Goal: Task Accomplishment & Management: Manage account settings

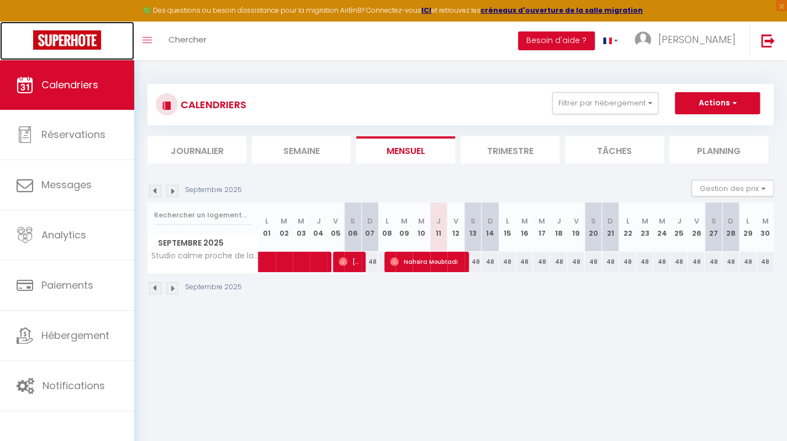
click at [72, 45] on img at bounding box center [67, 39] width 68 height 19
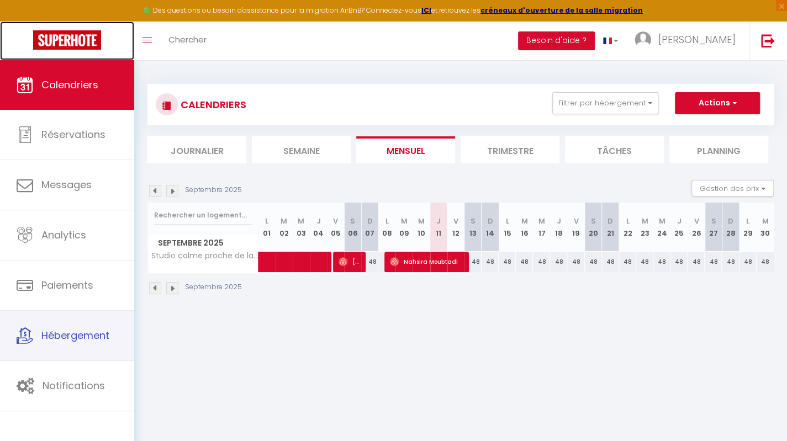
click at [75, 327] on link "Hébergement" at bounding box center [67, 336] width 134 height 50
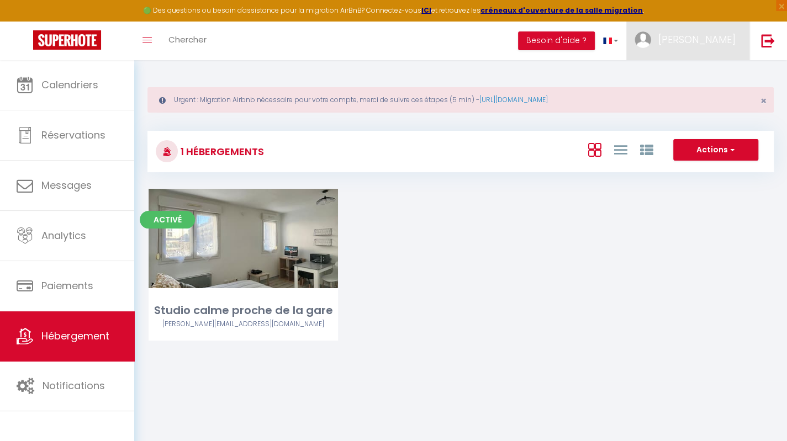
click at [713, 30] on link "[PERSON_NAME]" at bounding box center [687, 41] width 123 height 39
click at [701, 79] on link "Paramètres" at bounding box center [706, 76] width 82 height 19
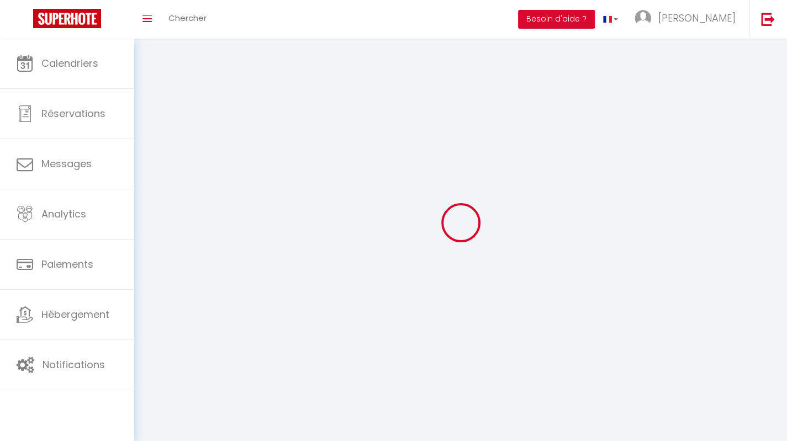
select select
select select "fr"
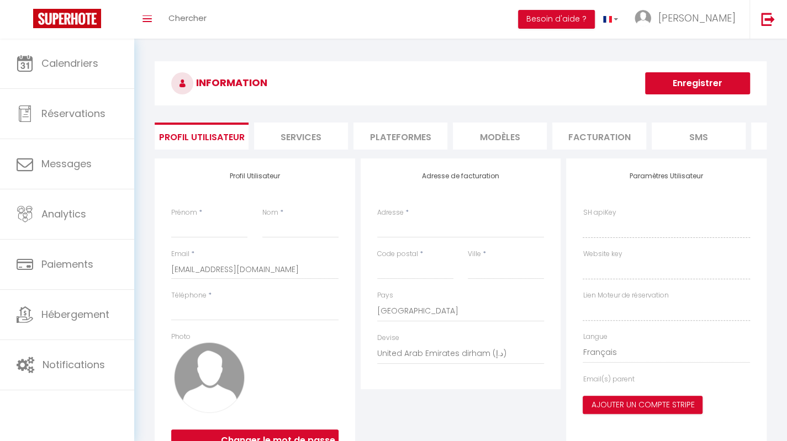
type input "[PERSON_NAME]"
type input "EBREUIL"
type input "0622401456"
type input "[STREET_ADDRESS][PERSON_NAME]"
type input "80000"
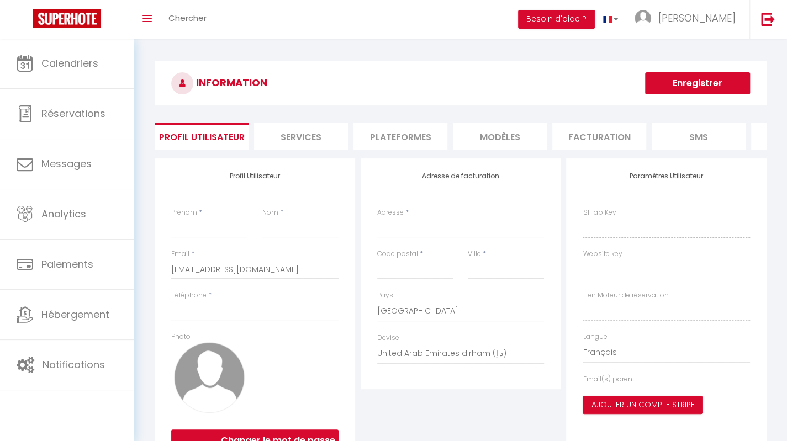
type input "[GEOGRAPHIC_DATA]"
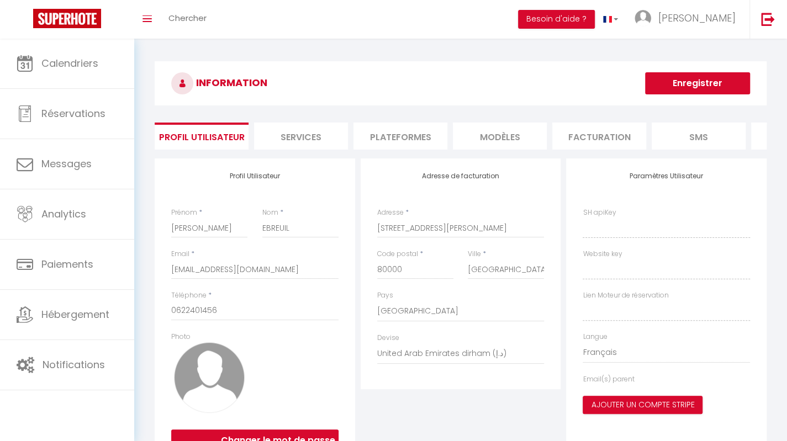
select select "28"
type input "qZHPfLUdmkHmSIWNEd8vsRjv6"
type input "LcaVujfqEVw1G4NRlXjHuO9Pv"
type input "[URL][DOMAIN_NAME]"
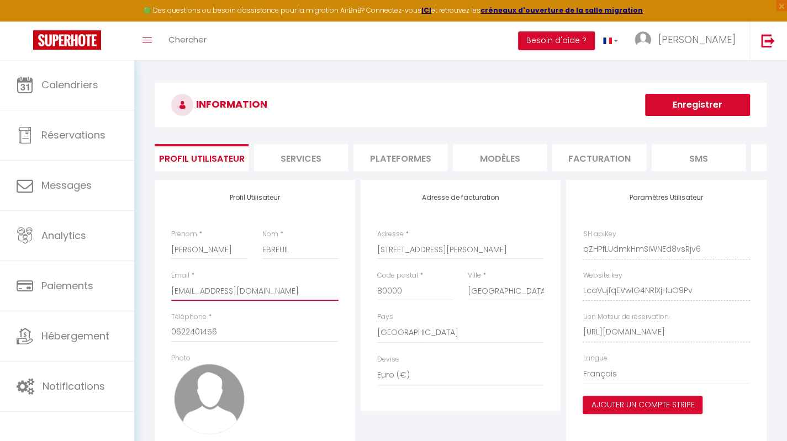
drag, startPoint x: 294, startPoint y: 303, endPoint x: 153, endPoint y: 293, distance: 141.8
click at [160, 294] on div "Profil Utilisateur Prénom * [PERSON_NAME] * EBREUIL Email * [EMAIL_ADDRESS][DOM…" at bounding box center [255, 333] width 201 height 307
click at [403, 161] on li "Plateformes" at bounding box center [401, 157] width 94 height 27
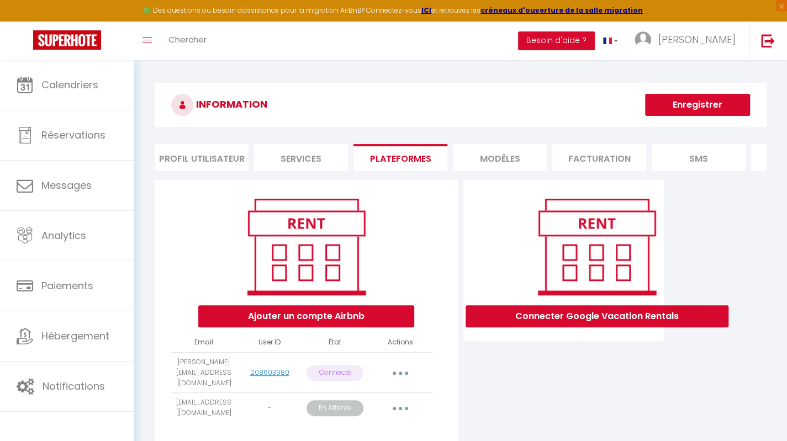
scroll to position [60, 0]
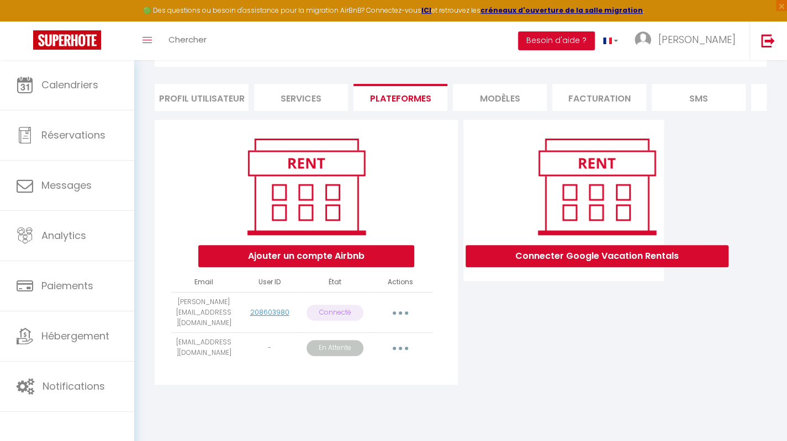
click at [402, 321] on button "button" at bounding box center [400, 313] width 31 height 18
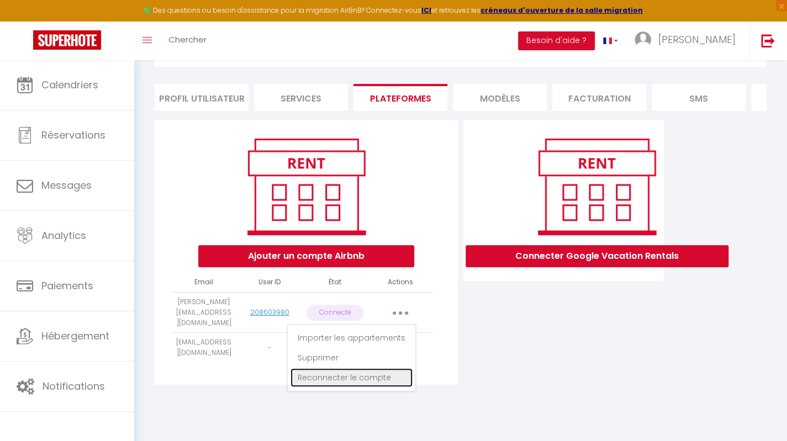
click at [373, 380] on link "Reconnecter le compte" at bounding box center [352, 377] width 122 height 19
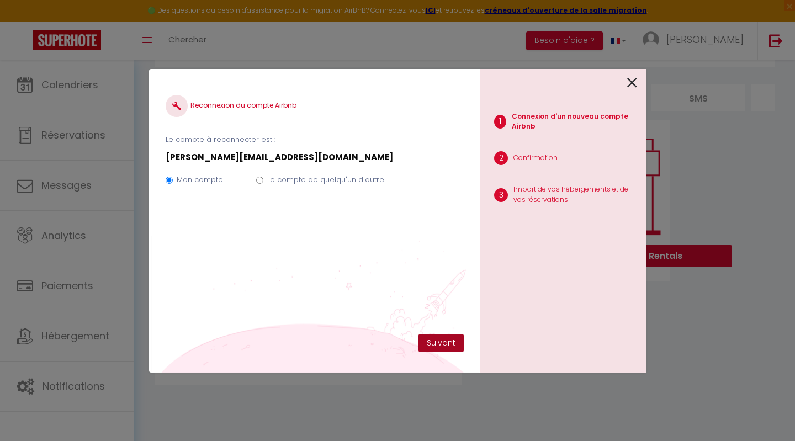
click at [442, 343] on button "Suivant" at bounding box center [441, 343] width 45 height 19
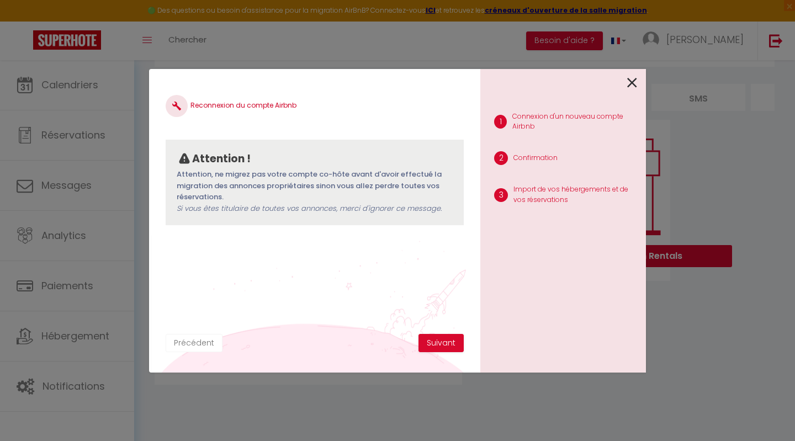
click at [199, 343] on button "Précédent" at bounding box center [194, 343] width 57 height 19
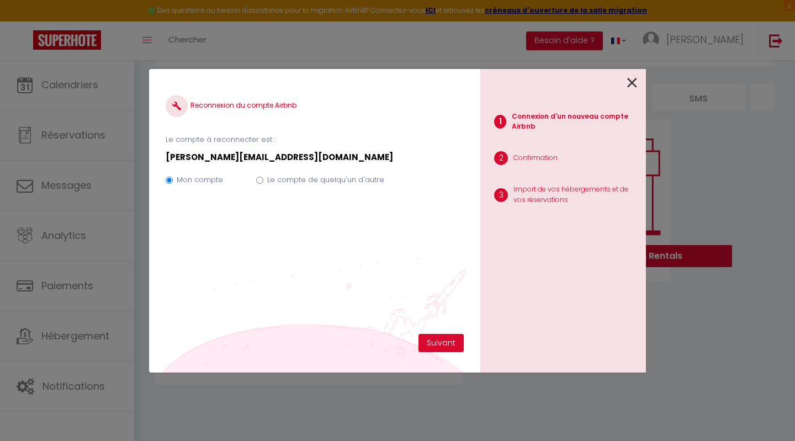
click at [630, 83] on icon at bounding box center [633, 83] width 10 height 17
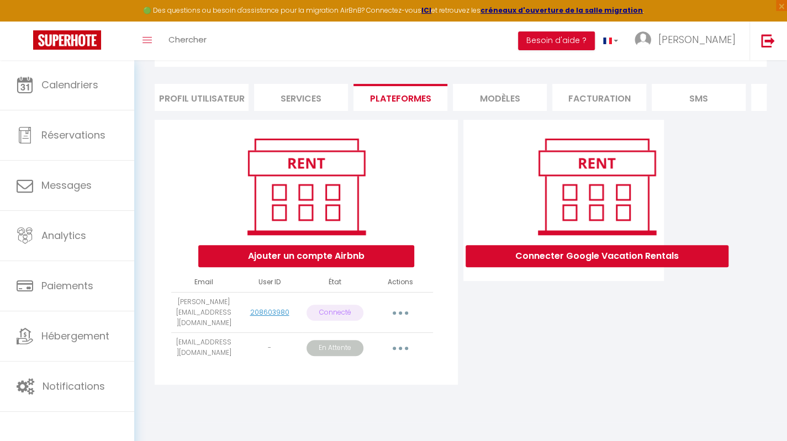
click at [410, 350] on button "button" at bounding box center [400, 348] width 31 height 18
click at [504, 384] on div "Connecter Google Vacation Rentals" at bounding box center [564, 256] width 206 height 272
click at [412, 347] on button "button" at bounding box center [400, 348] width 31 height 18
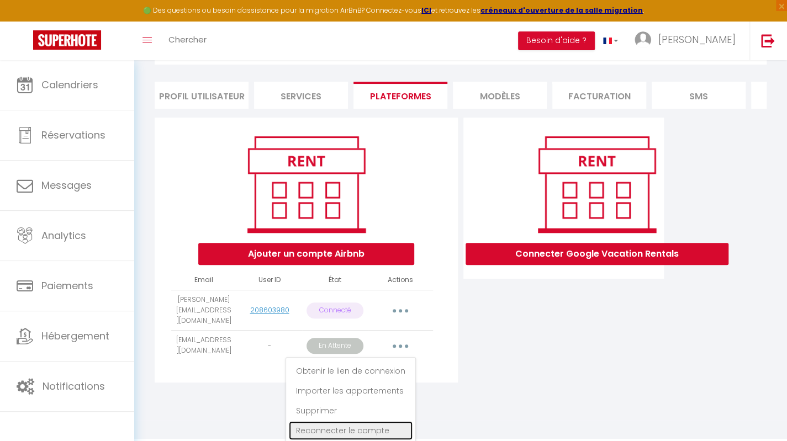
click at [355, 433] on link "Reconnecter le compte" at bounding box center [351, 430] width 124 height 19
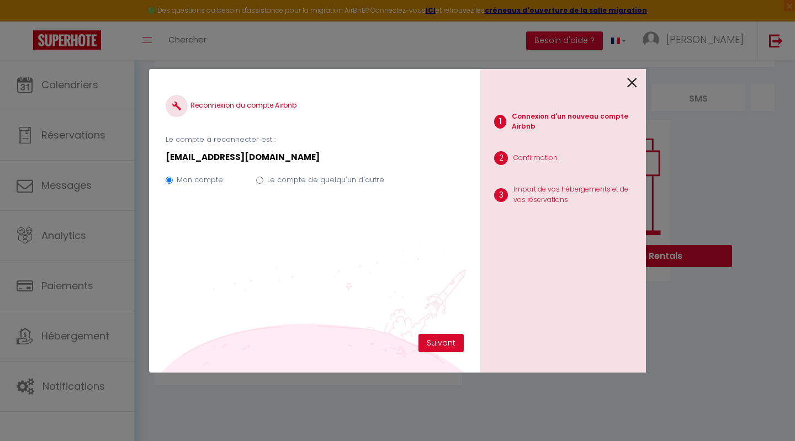
click at [330, 180] on label "Le compte de quelqu'un d'autre" at bounding box center [325, 180] width 117 height 11
click at [264, 180] on input "Le compte de quelqu'un d'autre" at bounding box center [259, 180] width 7 height 7
radio input "true"
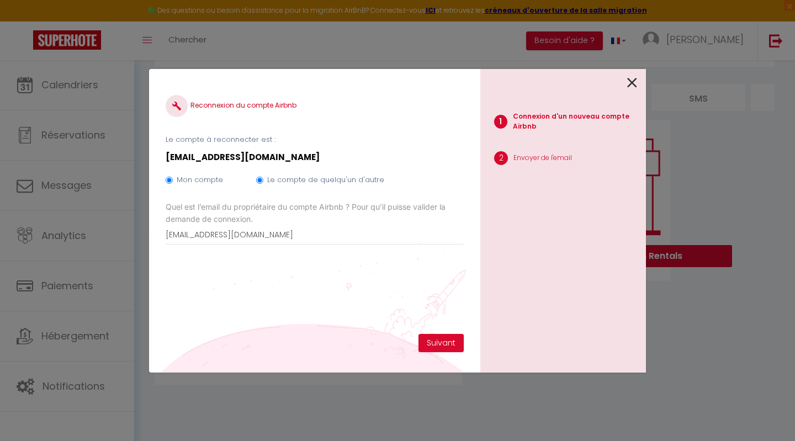
radio input "false"
click at [441, 342] on button "Suivant" at bounding box center [441, 343] width 45 height 19
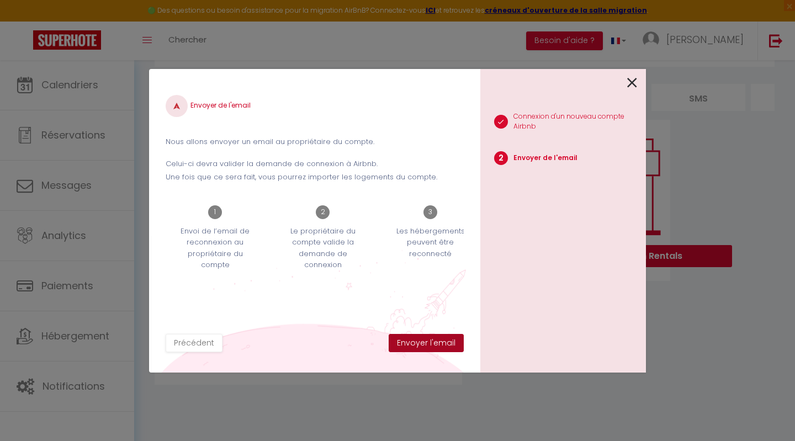
click at [417, 345] on button "Envoyer l'email" at bounding box center [426, 343] width 75 height 19
